Goal: Navigation & Orientation: Find specific page/section

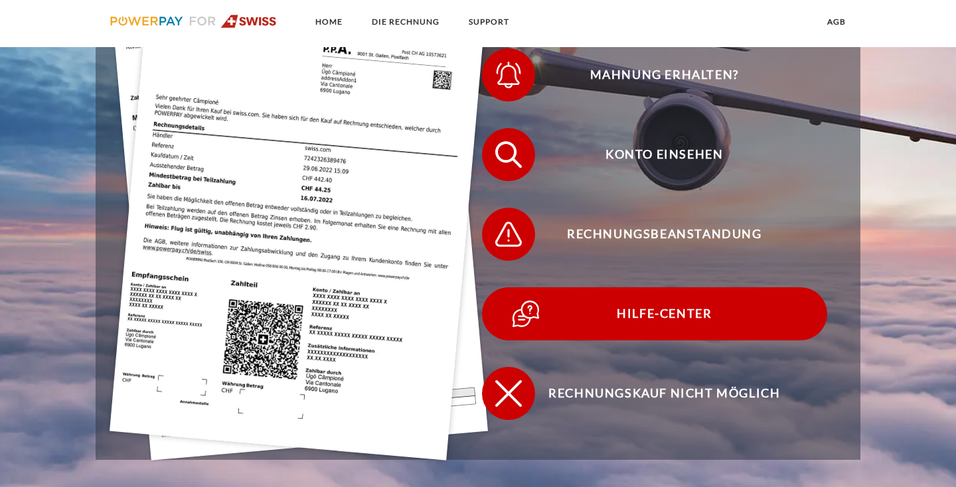
scroll to position [426, 0]
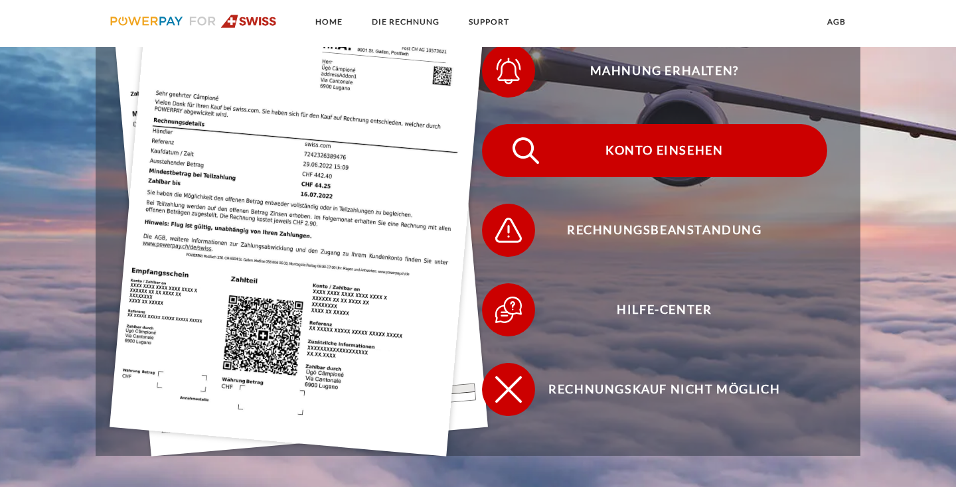
click at [651, 145] on span "Konto einsehen" at bounding box center [664, 150] width 325 height 53
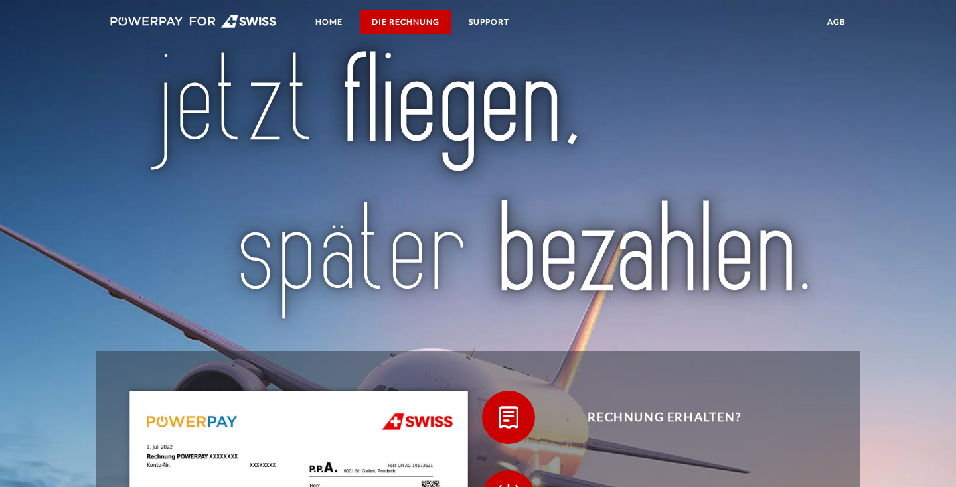
click at [402, 31] on link "DIE RECHNUNG" at bounding box center [406, 22] width 90 height 24
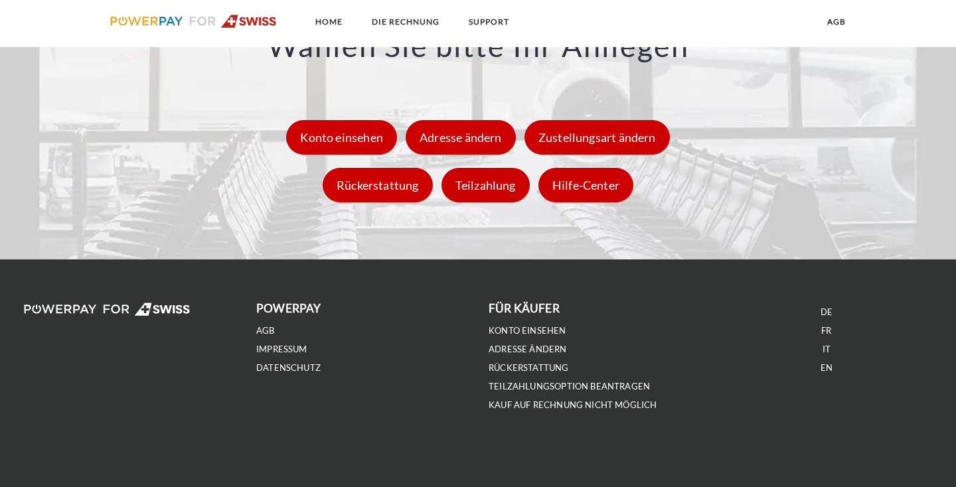
scroll to position [1930, 0]
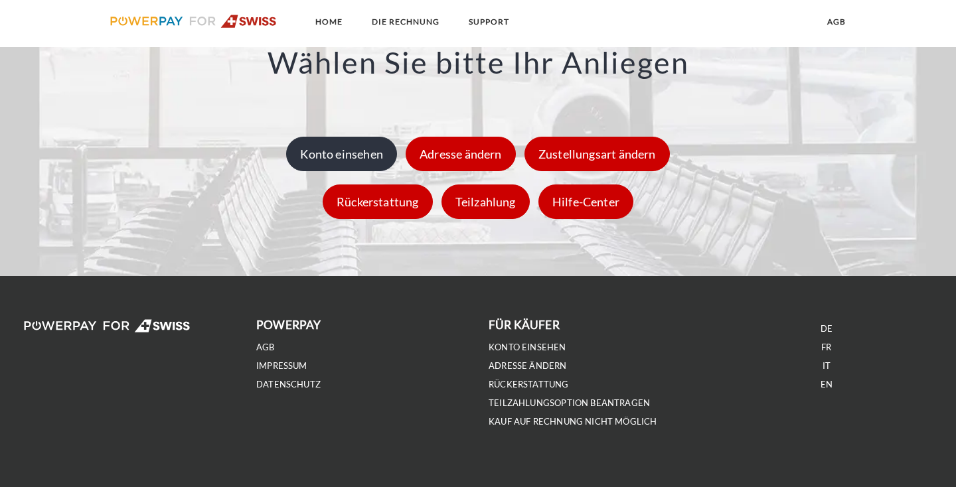
click at [363, 145] on div "Konto einsehen" at bounding box center [341, 154] width 111 height 35
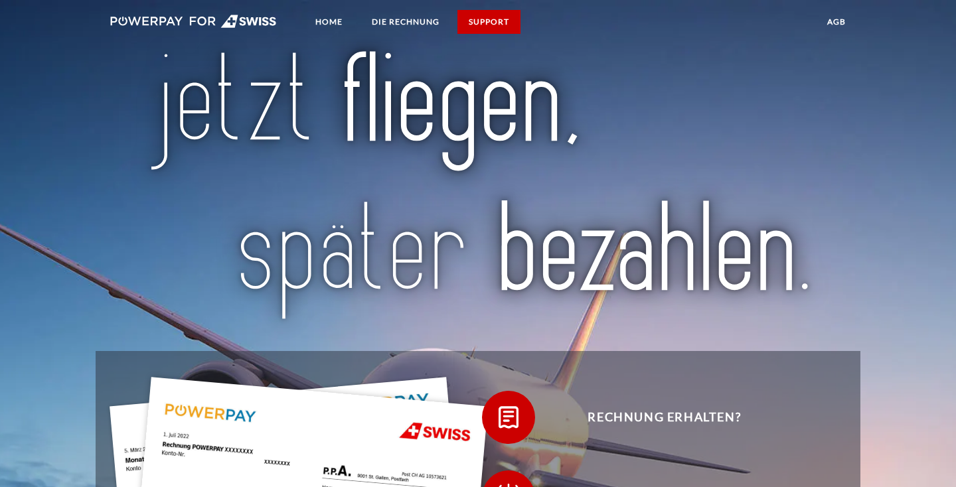
click at [505, 20] on link "SUPPORT" at bounding box center [489, 22] width 63 height 24
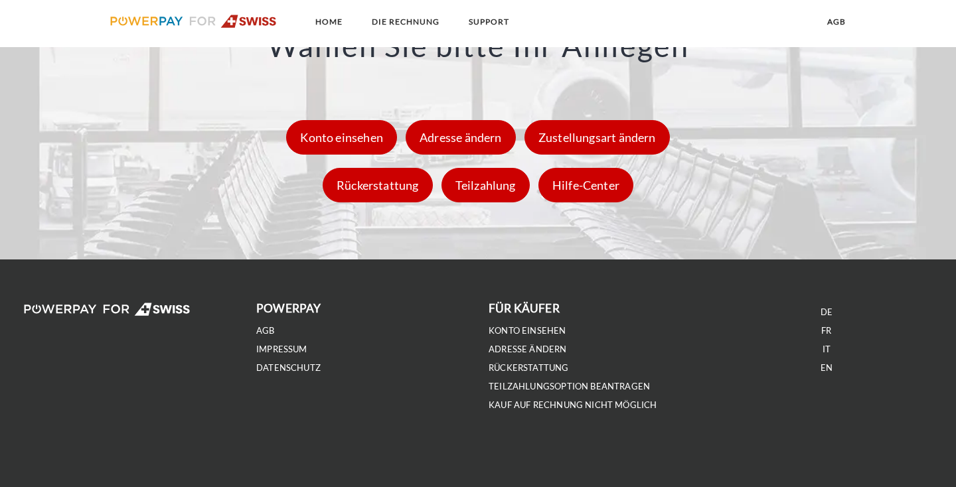
scroll to position [1930, 0]
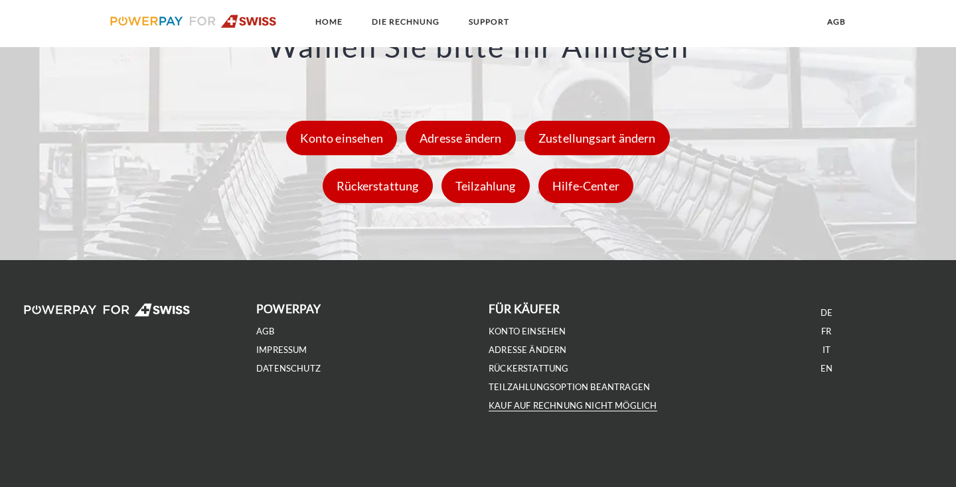
click at [579, 406] on link "Kauf auf Rechnung nicht möglich" at bounding box center [573, 405] width 169 height 11
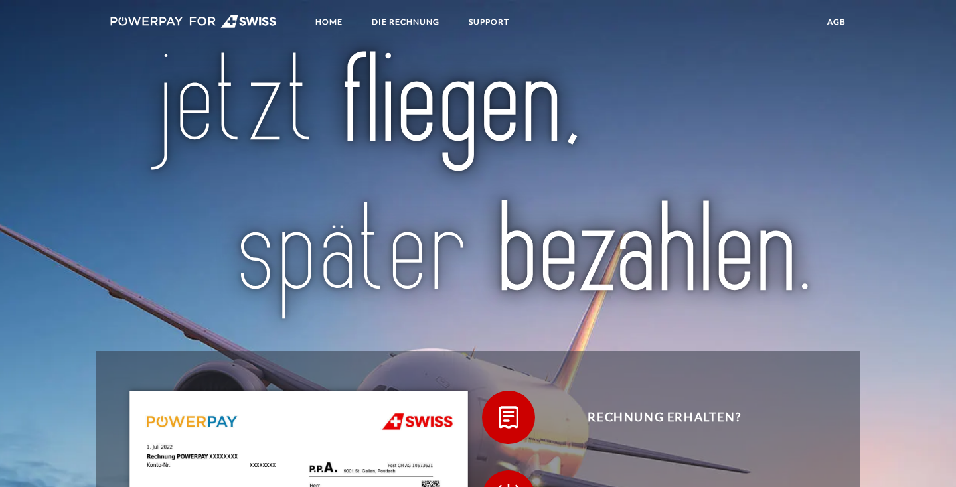
click at [165, 21] on img at bounding box center [193, 21] width 167 height 13
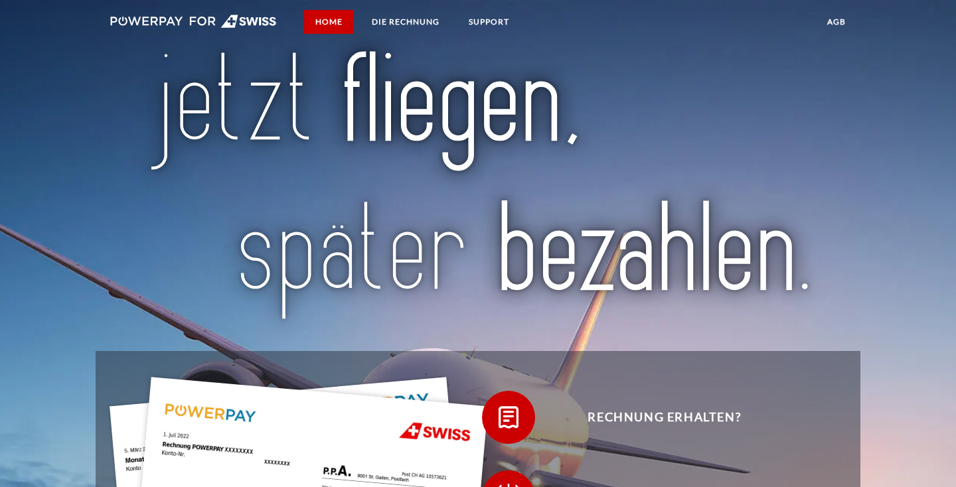
click at [340, 28] on link "Home" at bounding box center [329, 22] width 50 height 24
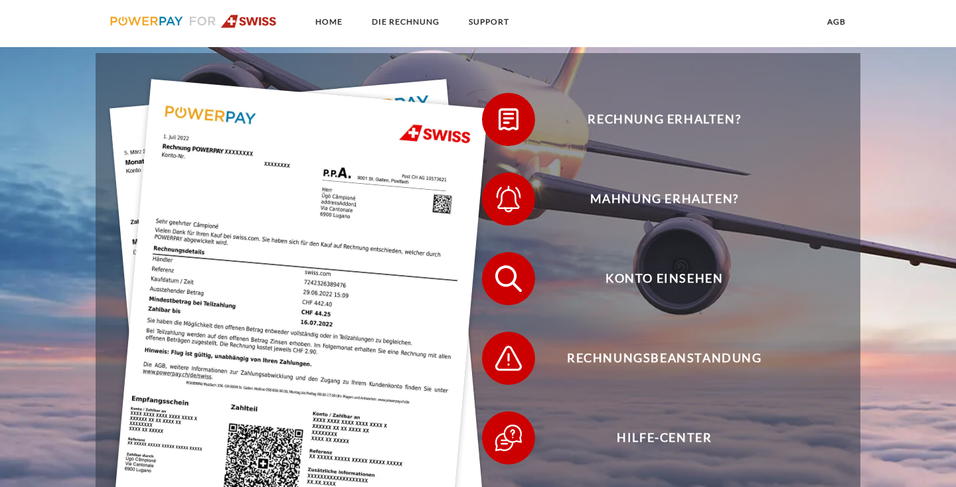
scroll to position [351, 0]
